Goal: Transaction & Acquisition: Download file/media

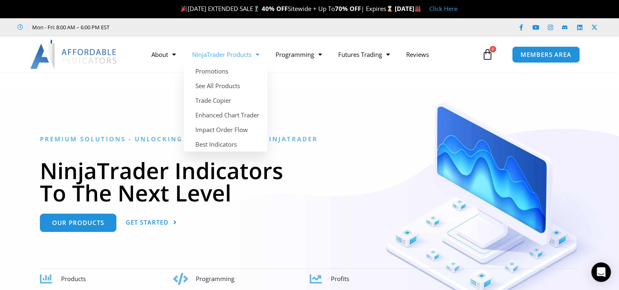
click at [233, 54] on link "NinjaTrader Products" at bounding box center [225, 54] width 83 height 19
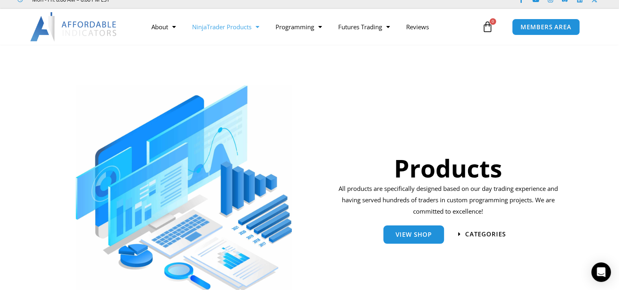
scroll to position [81, 0]
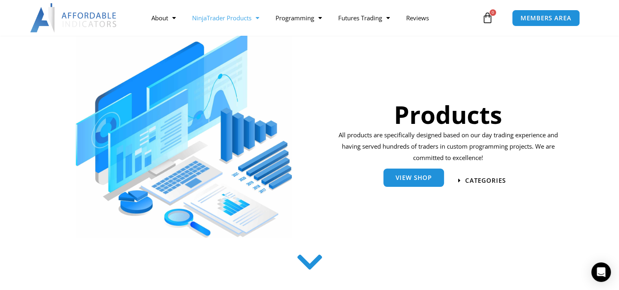
click at [427, 179] on span "View Shop" at bounding box center [413, 178] width 36 height 6
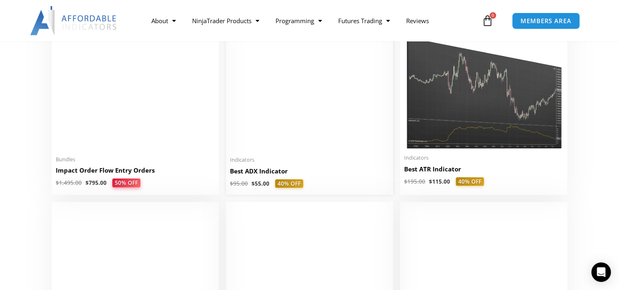
scroll to position [1546, 0]
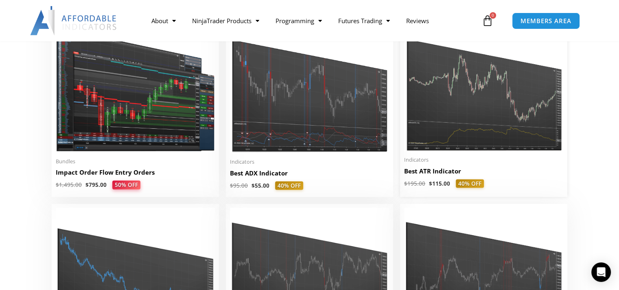
click at [426, 128] on img at bounding box center [483, 85] width 159 height 133
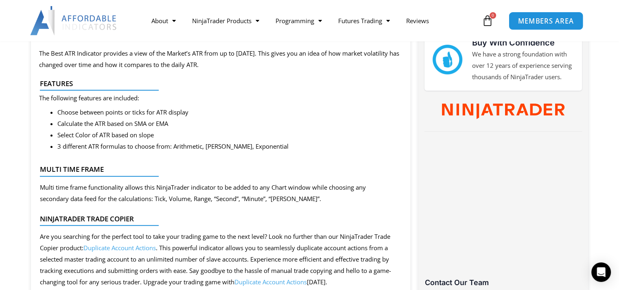
scroll to position [407, 0]
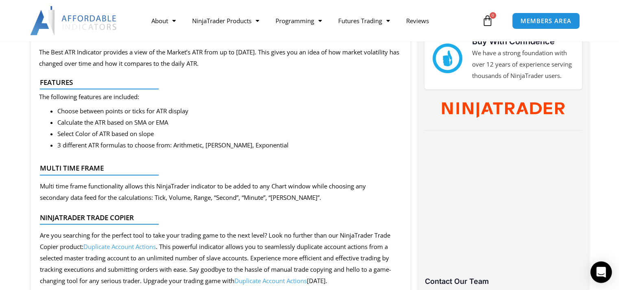
click at [600, 275] on icon "Open Intercom Messenger" at bounding box center [601, 272] width 11 height 11
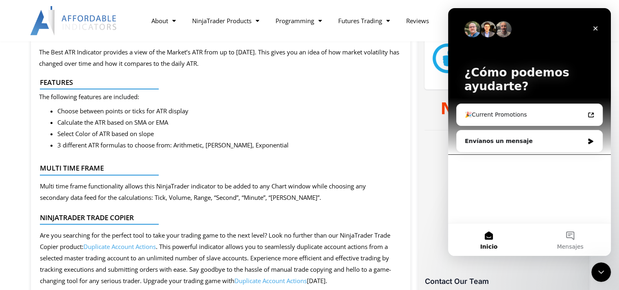
scroll to position [0, 0]
click at [511, 143] on div "Envíanos un mensaje" at bounding box center [524, 141] width 119 height 9
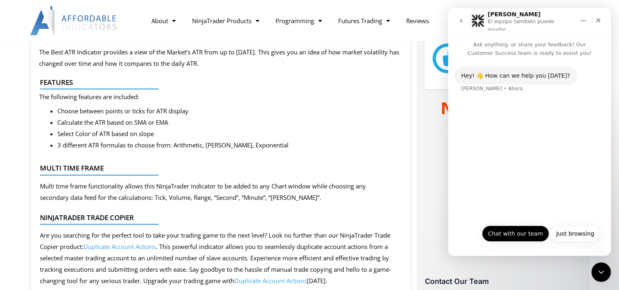
click at [529, 235] on button "Chat with our team" at bounding box center [515, 234] width 67 height 16
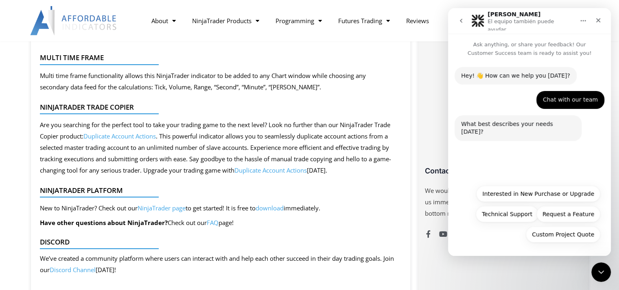
scroll to position [569, 0]
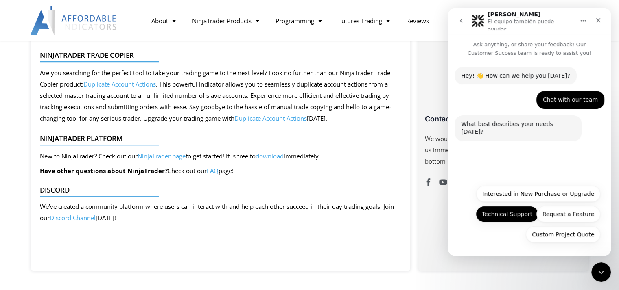
click at [521, 217] on button "Technical Support" at bounding box center [507, 214] width 63 height 16
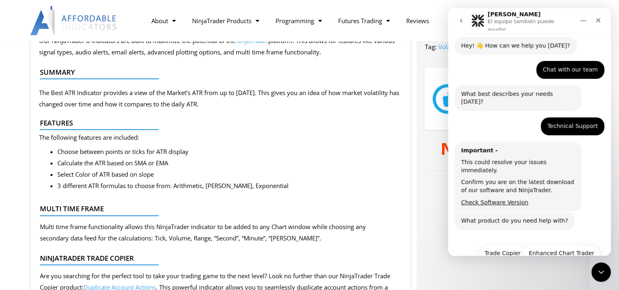
scroll to position [50, 0]
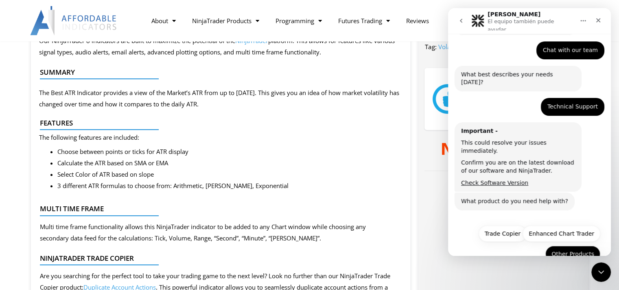
click at [557, 246] on button "Other Products" at bounding box center [572, 254] width 55 height 16
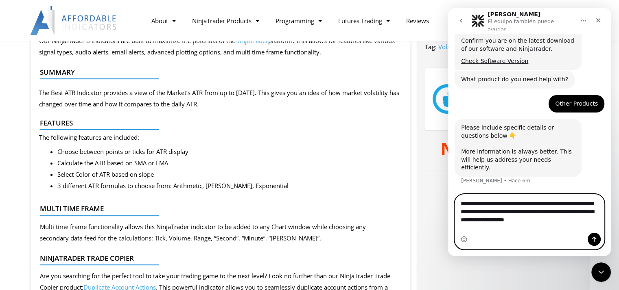
scroll to position [180, 0]
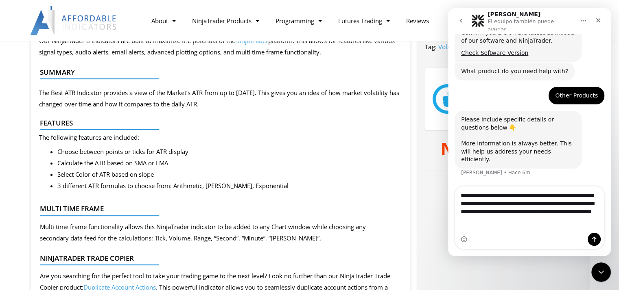
click at [59, 155] on span "Choose between points or ticks for ATR display" at bounding box center [122, 152] width 131 height 8
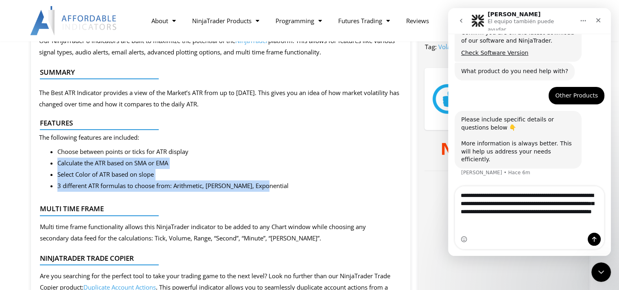
drag, startPoint x: 56, startPoint y: 164, endPoint x: 265, endPoint y: 185, distance: 210.1
click at [265, 185] on div "Our NinjaTrader 8 indicators are built to maximize the potential of the NinjaTr…" at bounding box center [221, 228] width 380 height 404
copy ul "Calculate the ATR based on SMA or EMA Select Color of ATR based on slope 3 diff…"
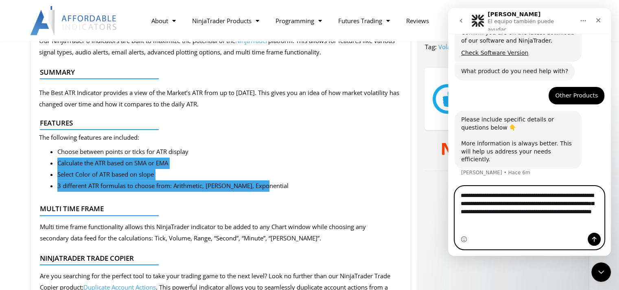
click at [577, 225] on textarea "**********" at bounding box center [529, 206] width 149 height 38
paste textarea "**********"
type textarea "**********"
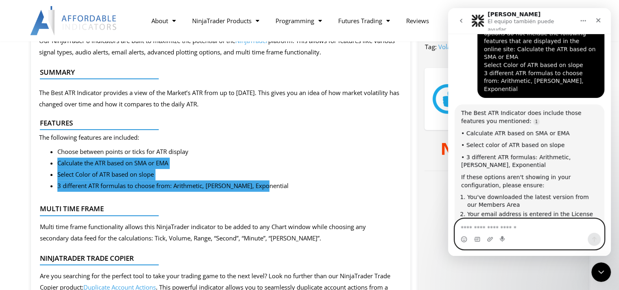
scroll to position [380, 0]
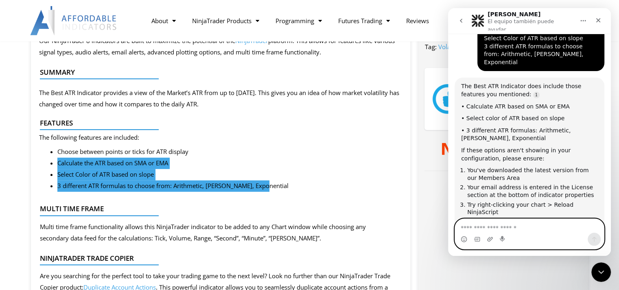
click at [486, 227] on textarea "Escribe un mensaje..." at bounding box center [529, 226] width 149 height 14
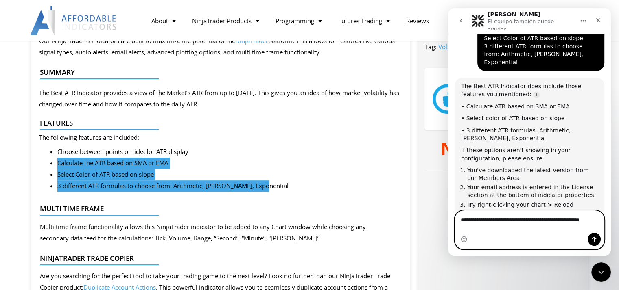
scroll to position [380, 0]
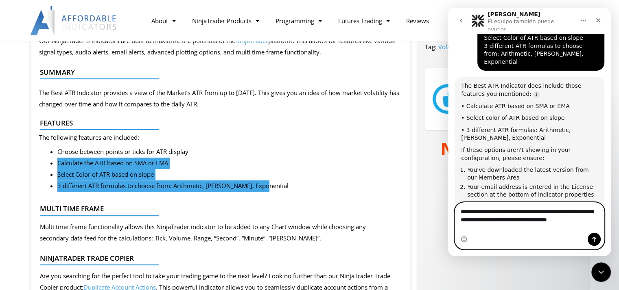
type textarea "**********"
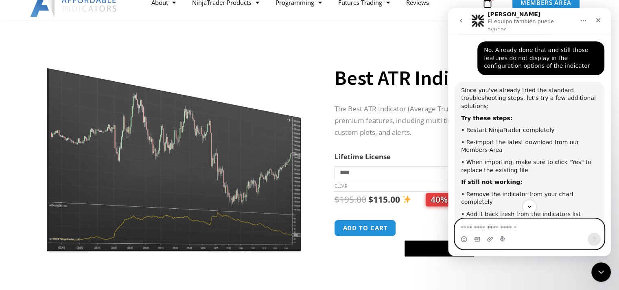
scroll to position [0, 0]
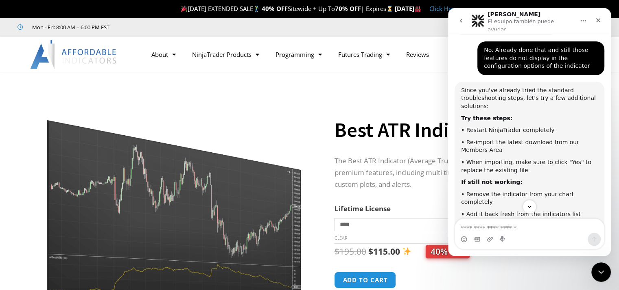
click at [437, 24] on div "Facebook-f Youtube Instagram Linkedin X-twitter" at bounding box center [506, 27] width 189 height 15
click at [461, 20] on icon "go back" at bounding box center [461, 21] width 2 height 4
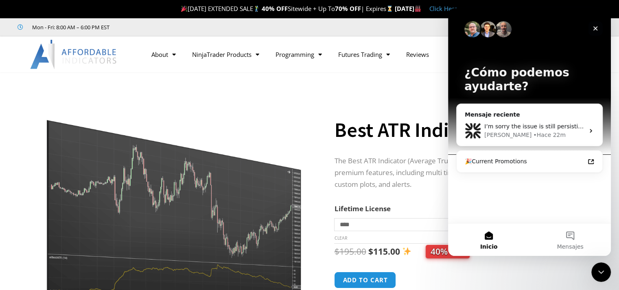
click at [589, 29] on div "Cerrar" at bounding box center [595, 28] width 15 height 15
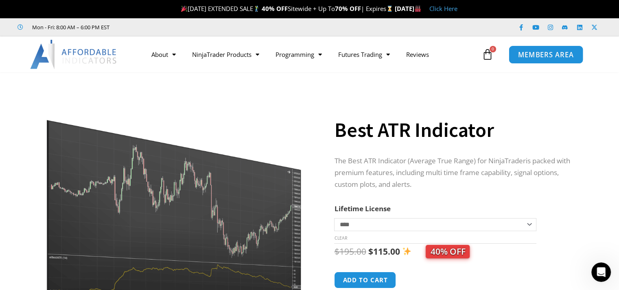
click at [531, 53] on span "MEMBERS AREA" at bounding box center [546, 54] width 56 height 7
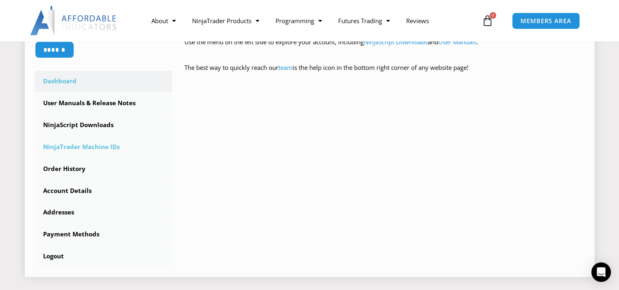
scroll to position [203, 0]
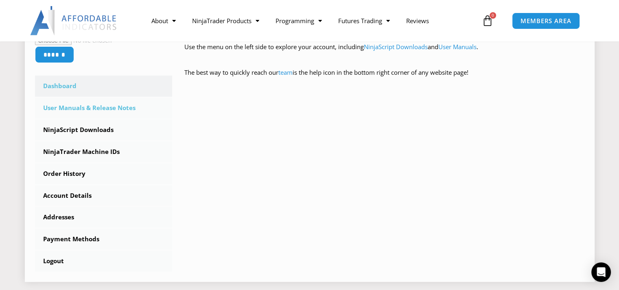
click at [120, 107] on link "User Manuals & Release Notes" at bounding box center [103, 108] width 137 height 21
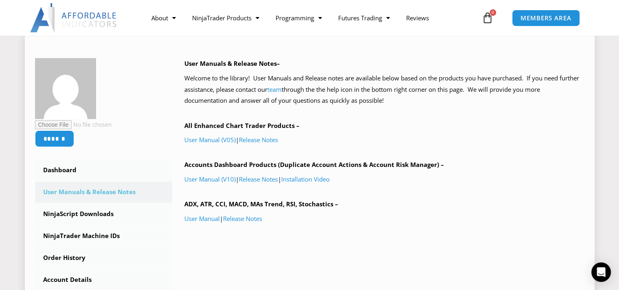
scroll to position [122, 0]
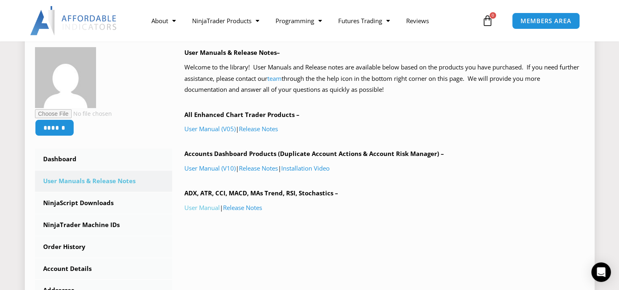
click at [206, 207] on link "User Manual" at bounding box center [201, 208] width 35 height 8
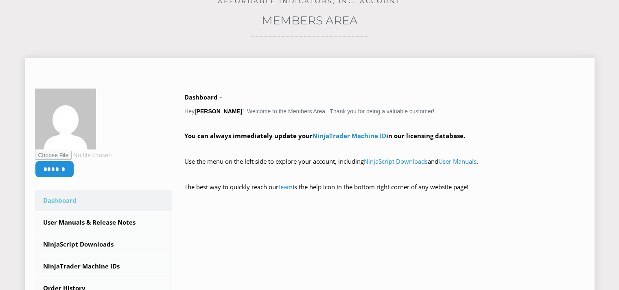
scroll to position [122, 0]
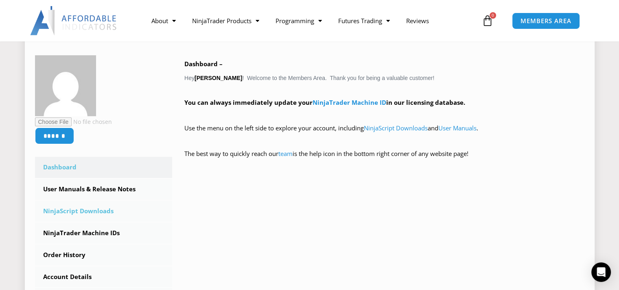
click at [98, 214] on link "NinjaScript Downloads" at bounding box center [103, 211] width 137 height 21
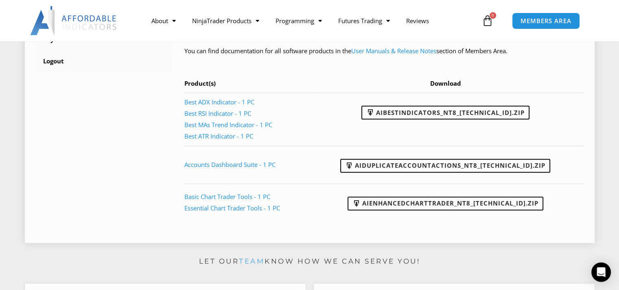
scroll to position [407, 0]
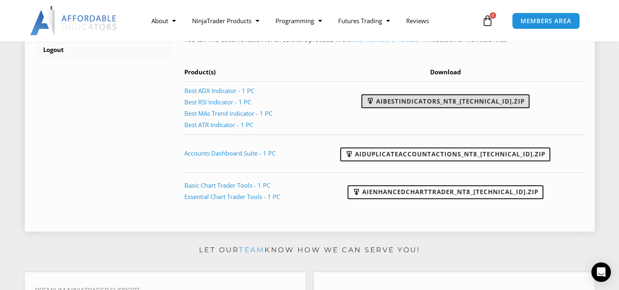
click at [436, 103] on link "AIBestIndicators_NT8_25.8.12.1.zip" at bounding box center [445, 101] width 168 height 14
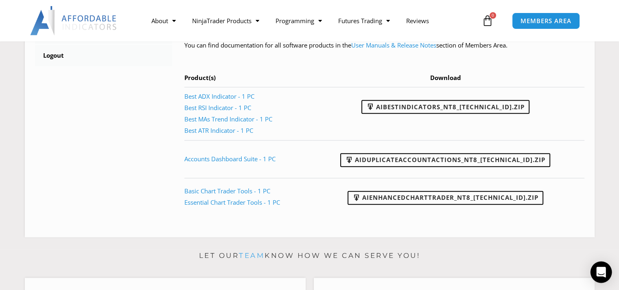
click at [601, 272] on icon "Open Intercom Messenger" at bounding box center [600, 272] width 9 height 11
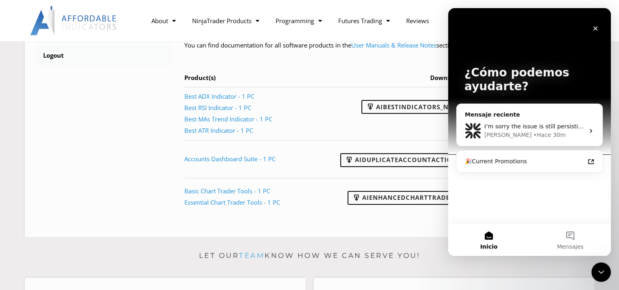
scroll to position [0, 0]
click at [533, 135] on div "• Hace 30m" at bounding box center [549, 135] width 33 height 9
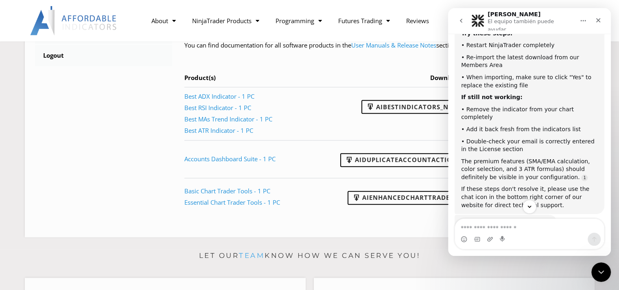
scroll to position [705, 0]
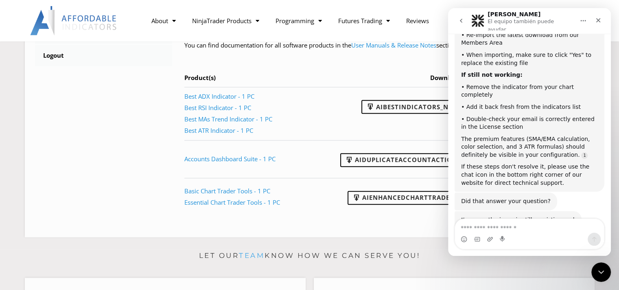
click at [482, 228] on textarea "Escribe un mensaje..." at bounding box center [529, 226] width 149 height 14
type textarea "**********"
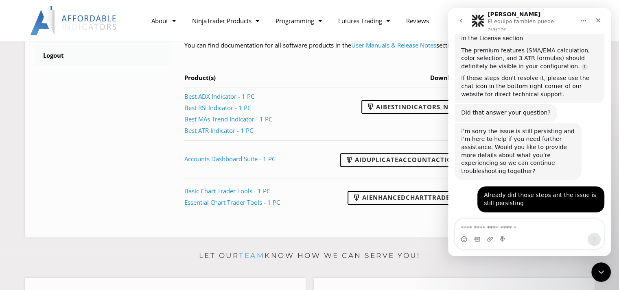
scroll to position [794, 0]
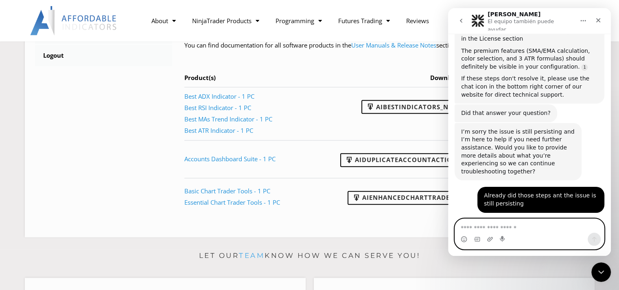
click at [487, 232] on textarea "Escribe un mensaje..." at bounding box center [529, 226] width 149 height 14
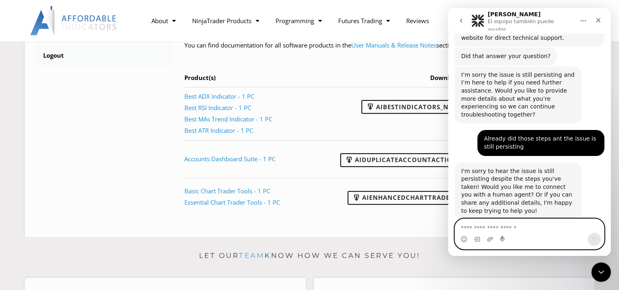
scroll to position [861, 0]
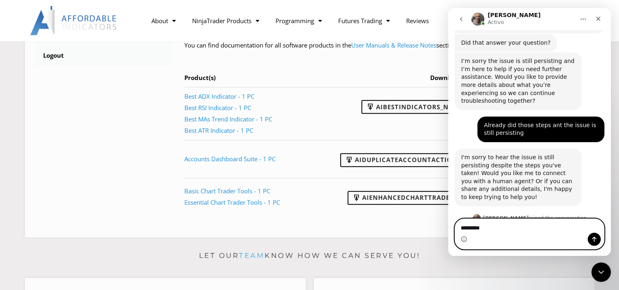
click at [502, 229] on textarea "********" at bounding box center [529, 226] width 149 height 14
click at [461, 240] on icon "Selector de emoji" at bounding box center [463, 239] width 7 height 7
click at [529, 231] on textarea "**********" at bounding box center [529, 226] width 149 height 14
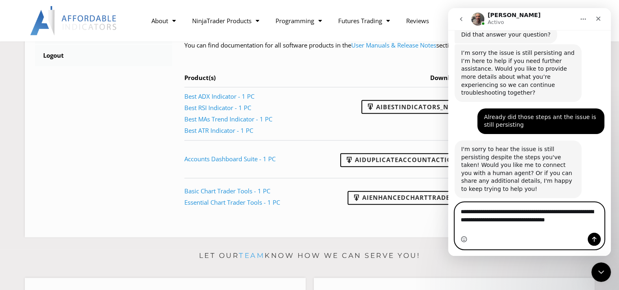
scroll to position [877, 0]
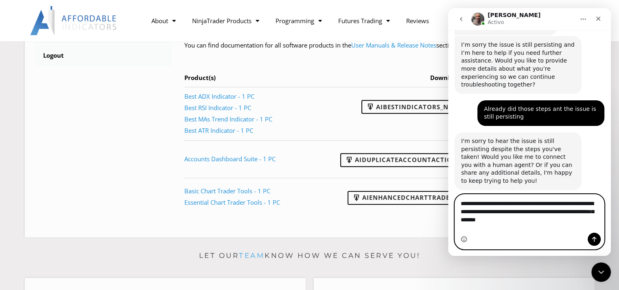
type textarea "**********"
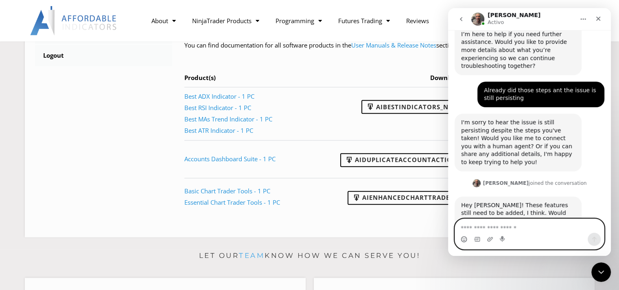
scroll to position [909, 0]
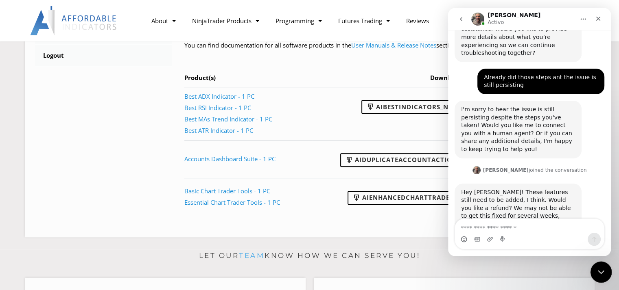
click at [609, 263] on body "Skip to content LABOR DAY EXTENDED SALE 40% OFF Sitewide + Up To 70% OFF | Expi…" at bounding box center [309, 222] width 619 height 1258
click at [604, 270] on icon "Cerrar Intercom Messenger" at bounding box center [600, 271] width 10 height 10
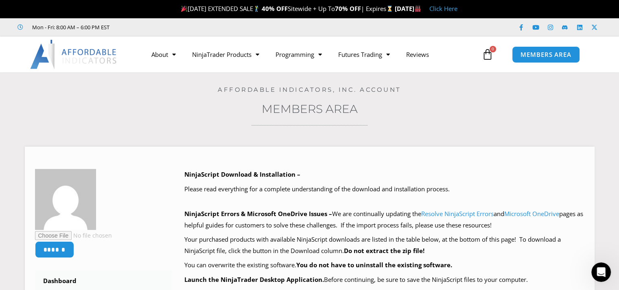
scroll to position [940, 0]
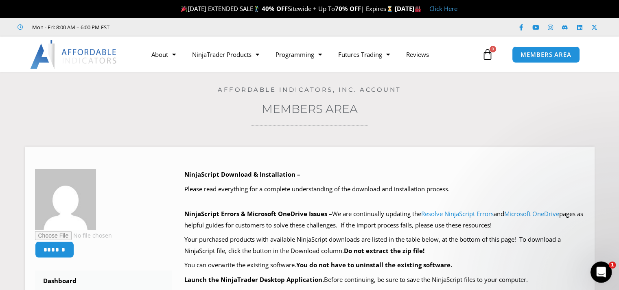
click at [598, 272] on icon "Abrir Intercom Messenger" at bounding box center [599, 271] width 13 height 13
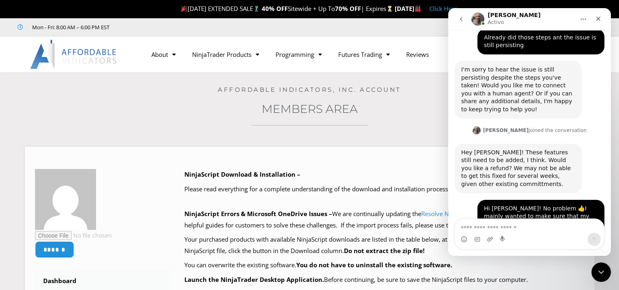
scroll to position [965, 0]
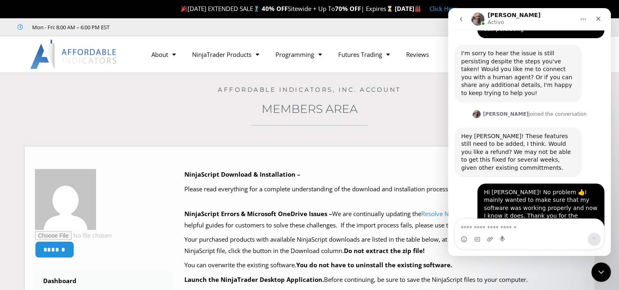
click at [506, 245] on div "Cool! I appreciate your patience! Feel free to follow up later and I will do my…" at bounding box center [518, 269] width 114 height 48
click at [597, 17] on icon "Cerrar" at bounding box center [598, 19] width 4 height 4
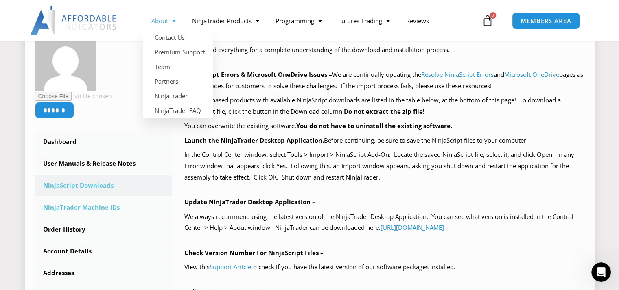
scroll to position [163, 0]
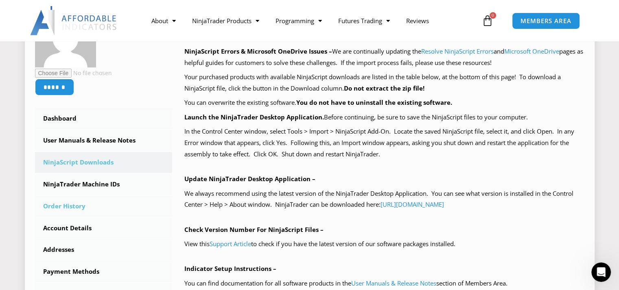
click at [74, 203] on link "Order History" at bounding box center [103, 206] width 137 height 21
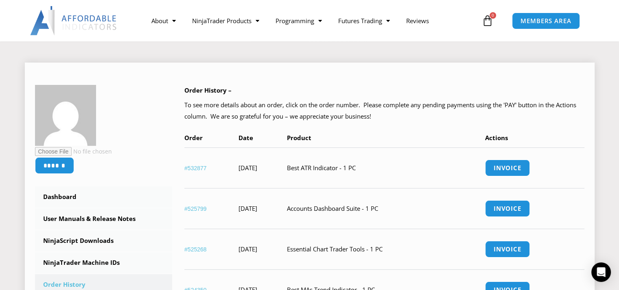
scroll to position [81, 0]
